Goal: Task Accomplishment & Management: Complete application form

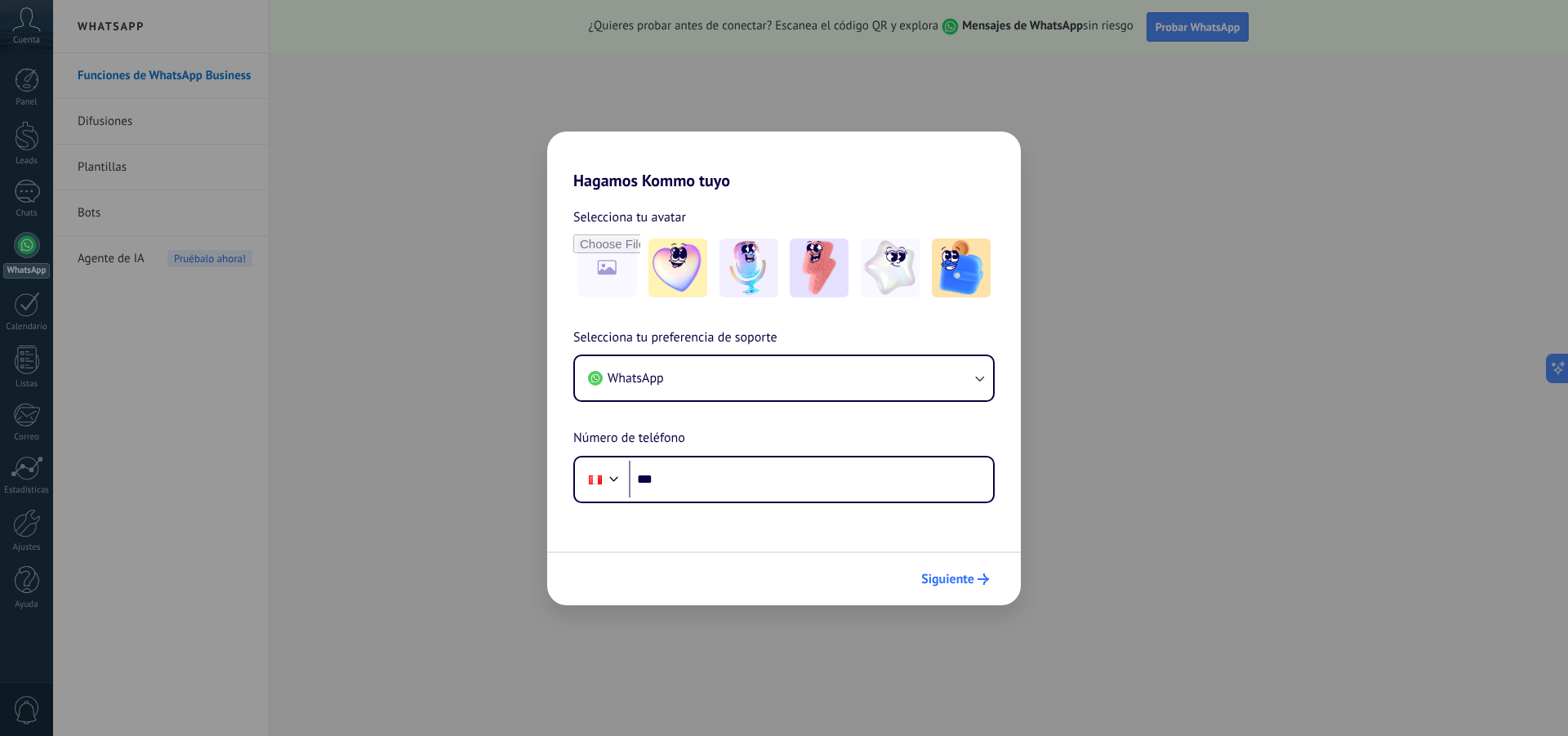
click at [976, 575] on span "Siguiente" at bounding box center [955, 579] width 67 height 12
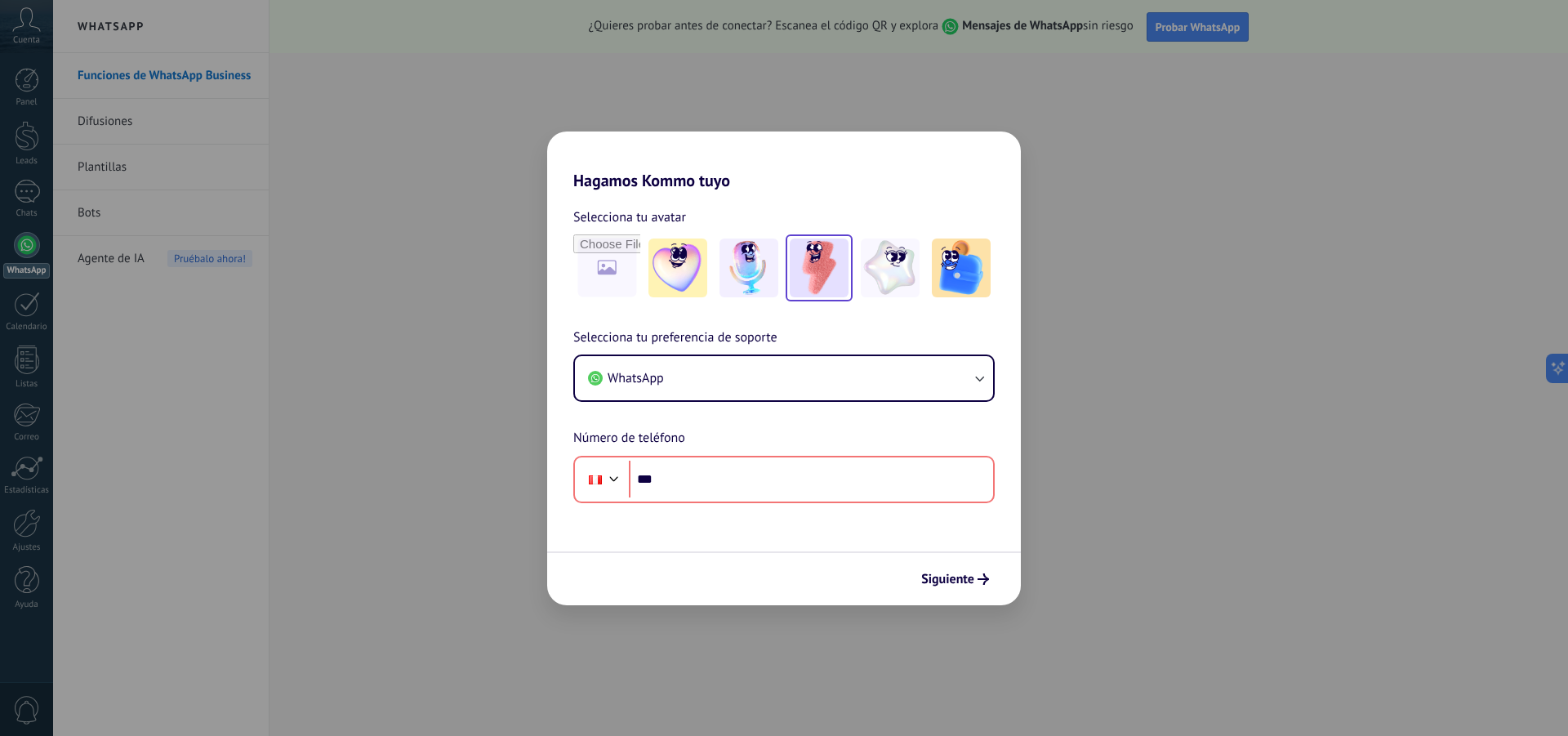
click at [804, 268] on img at bounding box center [819, 268] width 59 height 59
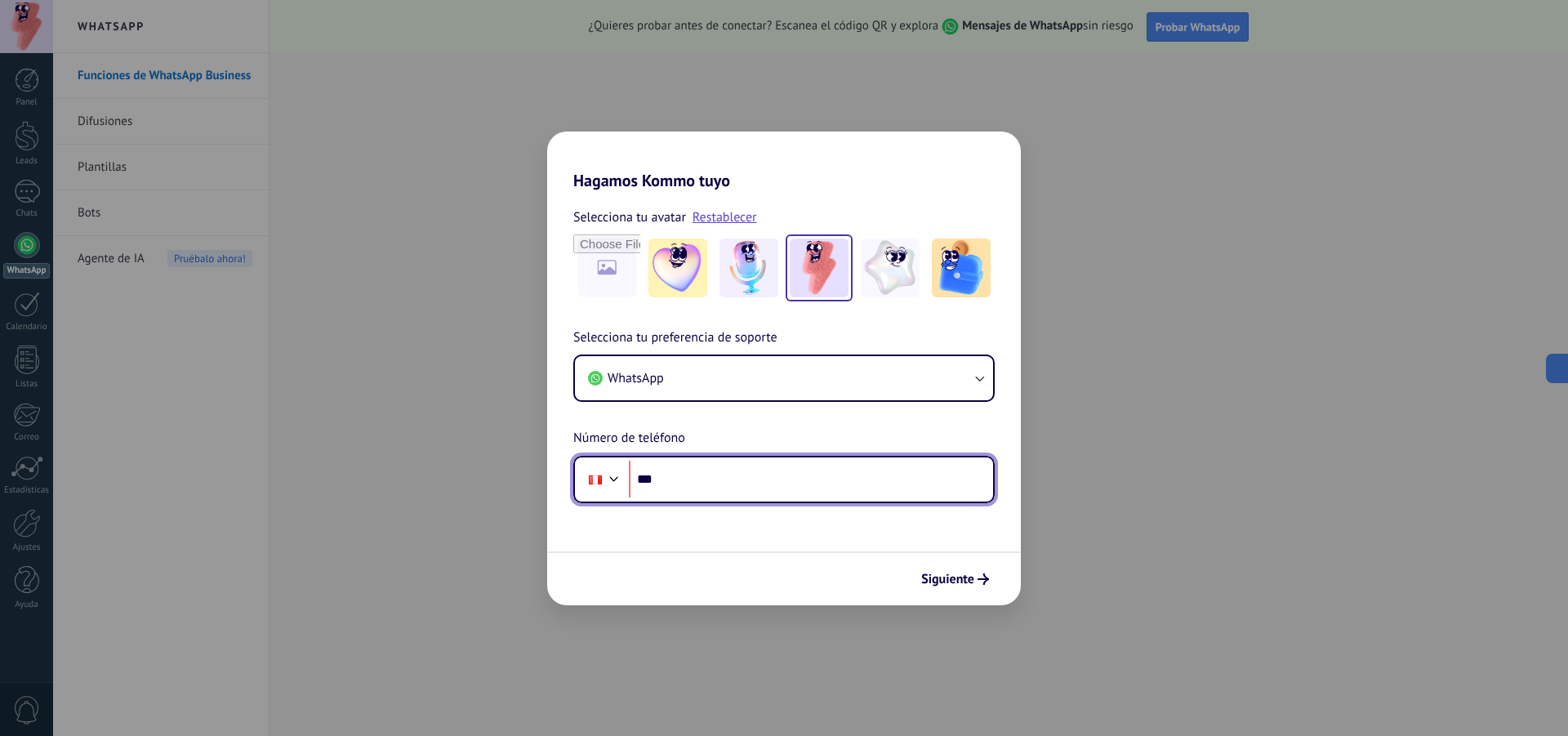
click at [713, 484] on input "***" at bounding box center [811, 479] width 364 height 37
